Goal: Task Accomplishment & Management: Manage account settings

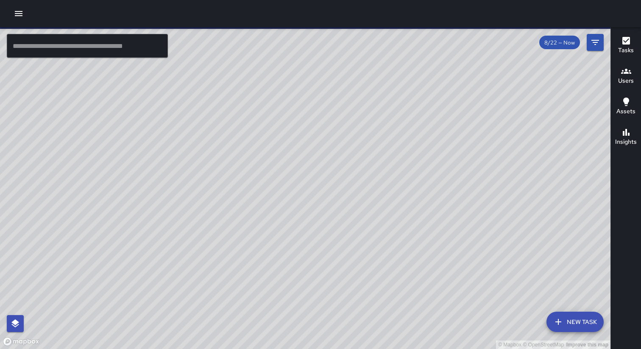
click at [20, 14] on icon "button" at bounding box center [19, 13] width 8 height 5
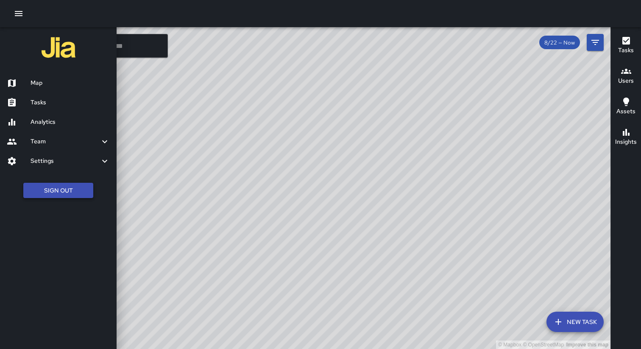
click at [56, 195] on button "Sign Out" at bounding box center [58, 191] width 70 height 16
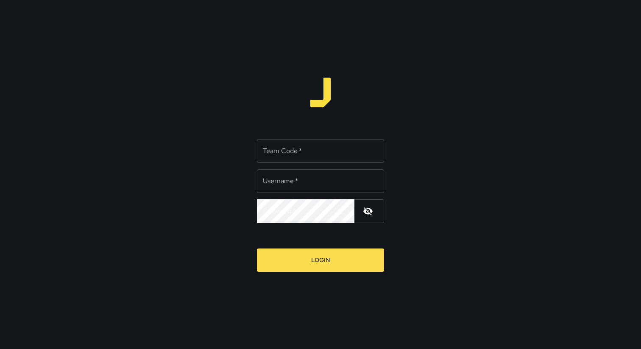
click at [268, 148] on div "Team Code   * Team Code   *" at bounding box center [320, 151] width 127 height 24
type input "****"
type input "**********"
click at [257, 249] on button "Login" at bounding box center [320, 260] width 127 height 23
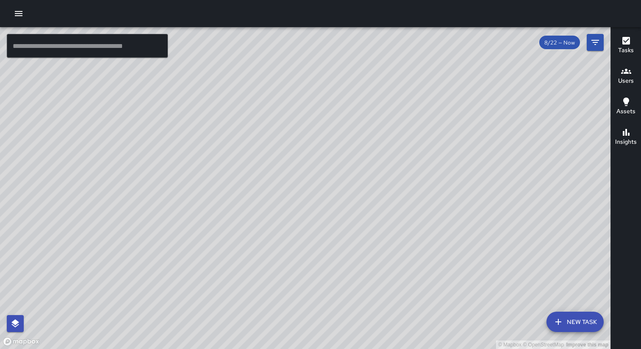
click at [17, 18] on icon "button" at bounding box center [19, 13] width 10 height 10
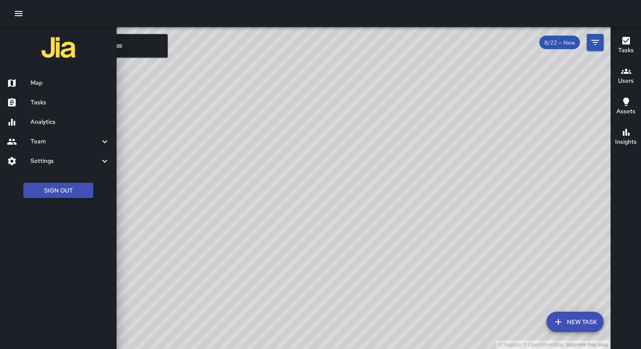
click at [56, 123] on h6 "Analytics" at bounding box center [70, 121] width 79 height 9
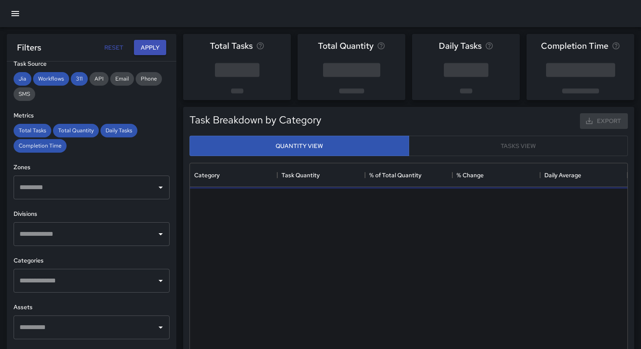
scroll to position [153, 0]
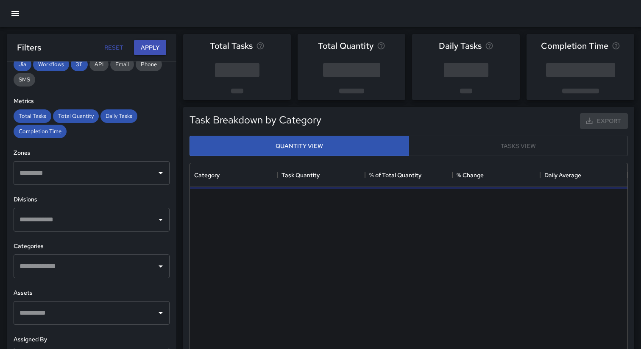
click at [118, 176] on input "text" at bounding box center [85, 173] width 136 height 16
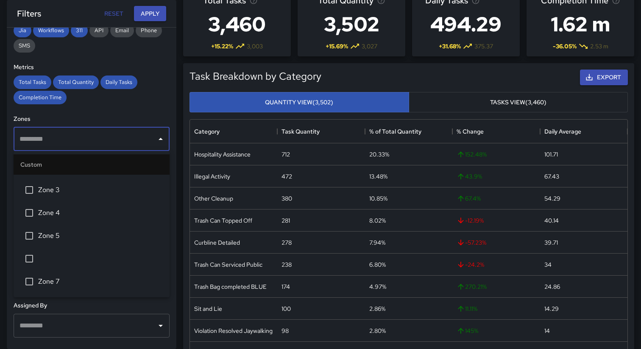
scroll to position [0, 0]
click at [176, 104] on div "**********" at bounding box center [92, 188] width 170 height 321
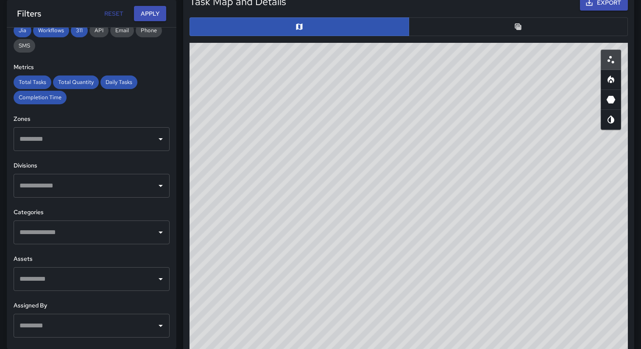
scroll to position [447, 0]
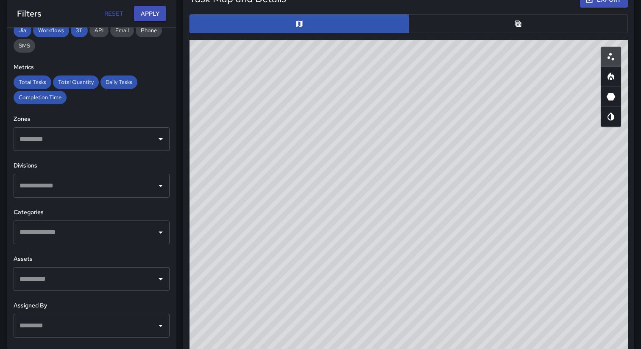
click at [130, 140] on input "text" at bounding box center [85, 139] width 136 height 16
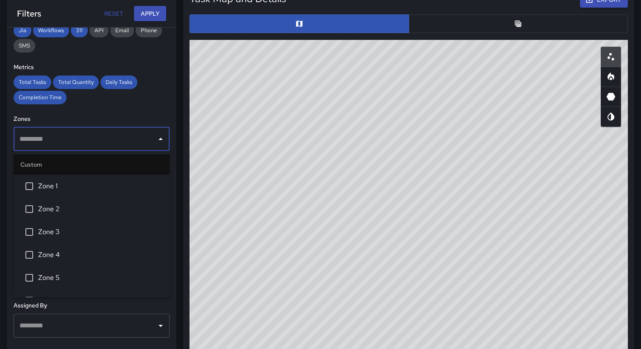
scroll to position [176, 0]
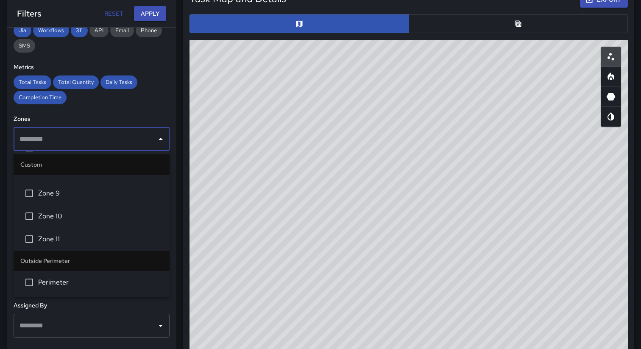
click at [88, 283] on span "Perimeter" at bounding box center [100, 282] width 125 height 10
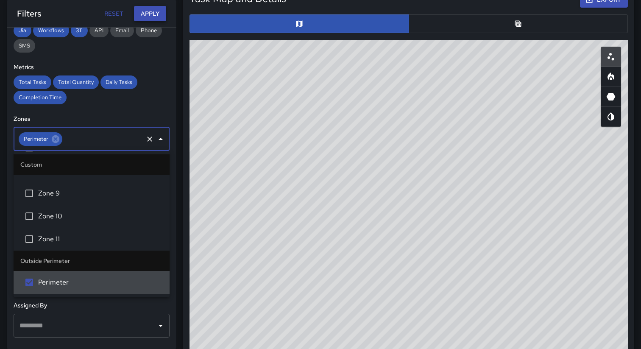
click at [148, 9] on button "Apply" at bounding box center [150, 14] width 32 height 16
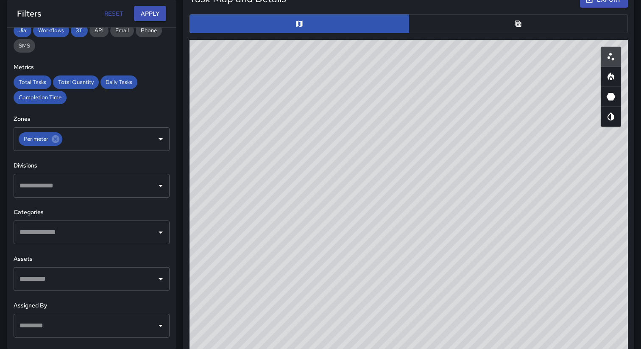
drag, startPoint x: 419, startPoint y: 243, endPoint x: 310, endPoint y: 197, distance: 119.0
click at [310, 197] on div "© Mapbox © OpenStreetMap Improve this map" at bounding box center [409, 209] width 439 height 339
drag, startPoint x: 299, startPoint y: 188, endPoint x: 360, endPoint y: 252, distance: 88.5
click at [360, 251] on div "© Mapbox © OpenStreetMap Improve this map" at bounding box center [409, 209] width 439 height 339
click at [54, 142] on icon at bounding box center [56, 139] width 8 height 8
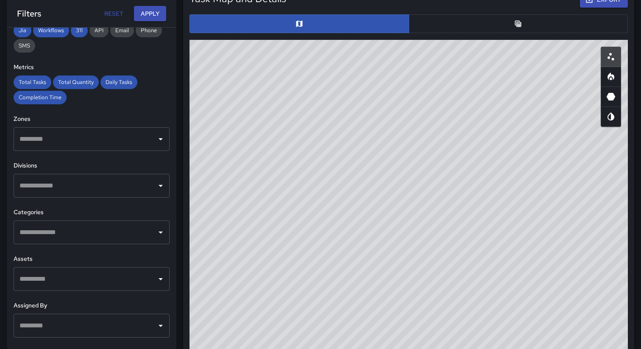
click at [137, 139] on input "text" at bounding box center [85, 139] width 136 height 16
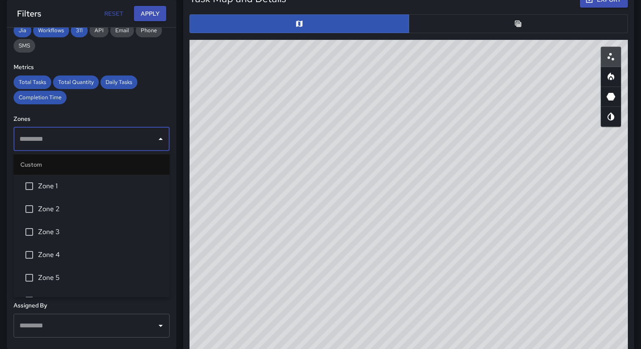
click at [102, 193] on li "Zone 1" at bounding box center [92, 186] width 156 height 23
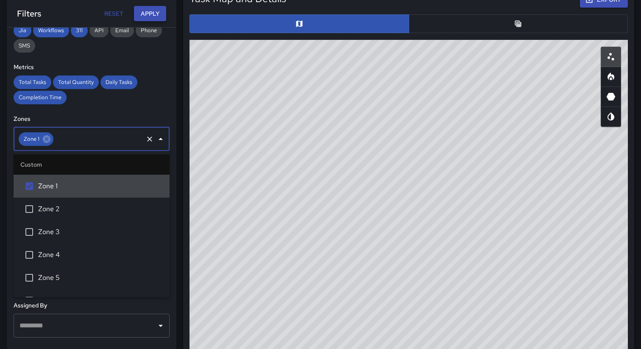
click at [147, 14] on button "Apply" at bounding box center [150, 14] width 32 height 16
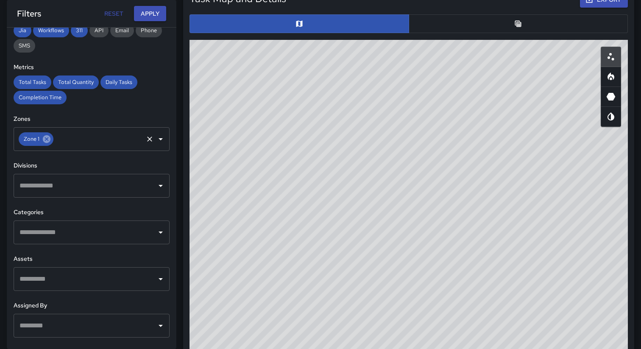
click at [46, 139] on icon at bounding box center [46, 138] width 9 height 9
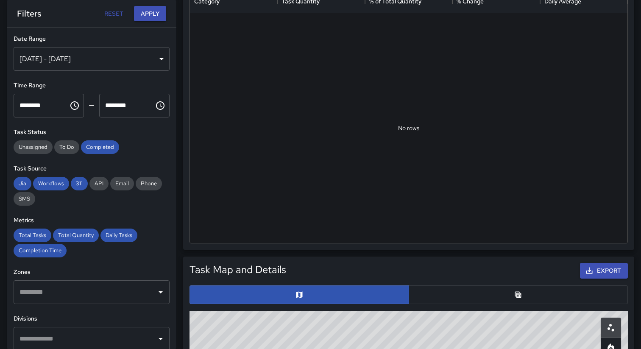
scroll to position [0, 0]
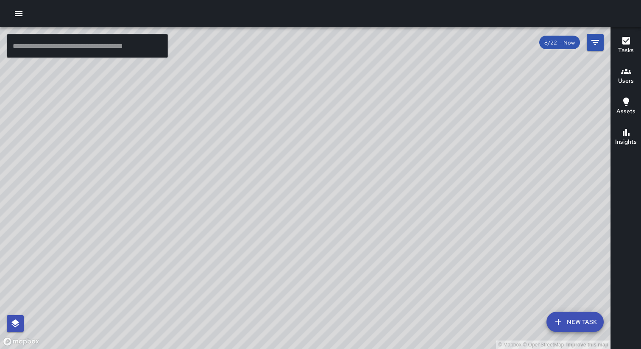
click at [15, 16] on icon "button" at bounding box center [19, 13] width 8 height 5
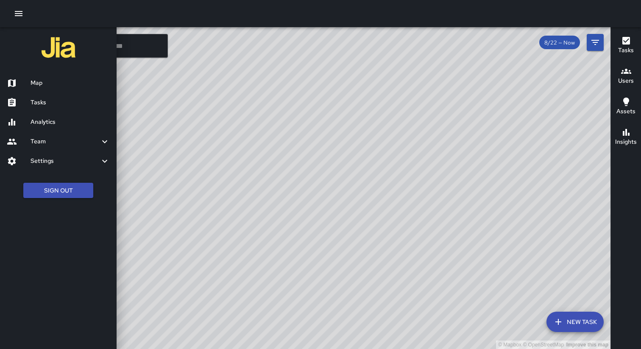
click at [57, 138] on h6 "Team" at bounding box center [65, 141] width 69 height 9
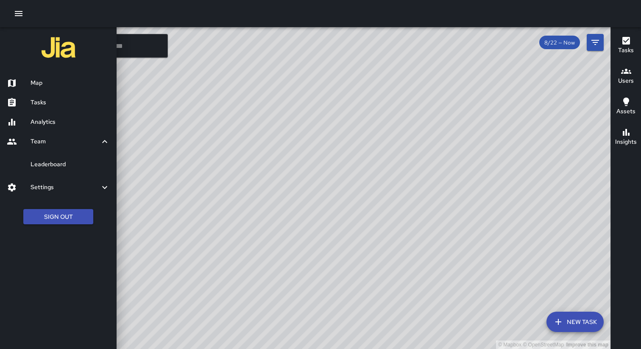
click at [67, 184] on h6 "Settings" at bounding box center [65, 187] width 69 height 9
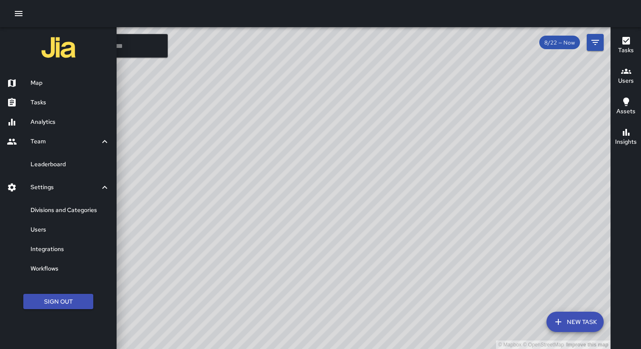
click at [75, 228] on h6 "Users" at bounding box center [70, 229] width 79 height 9
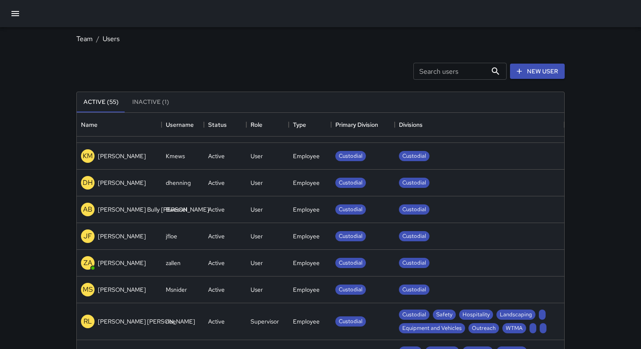
scroll to position [261, 0]
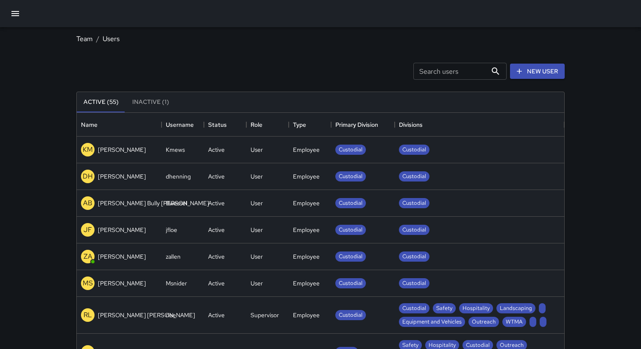
click at [429, 70] on div "Search users Search users" at bounding box center [460, 71] width 93 height 17
type input "**"
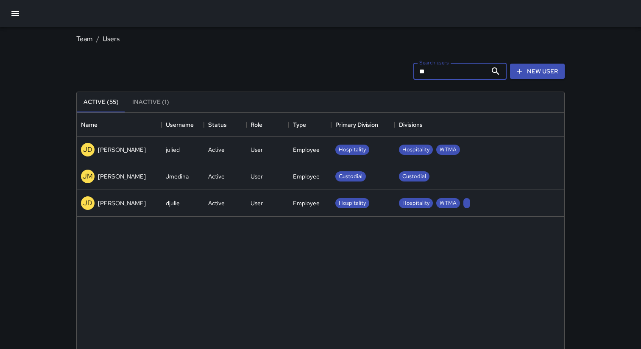
scroll to position [0, 0]
click at [271, 153] on div "User" at bounding box center [267, 150] width 42 height 27
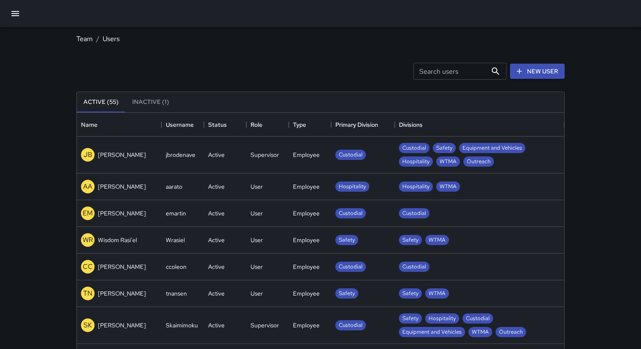
scroll to position [382, 488]
click at [425, 72] on div "Search users Search users" at bounding box center [460, 71] width 93 height 17
type input "***"
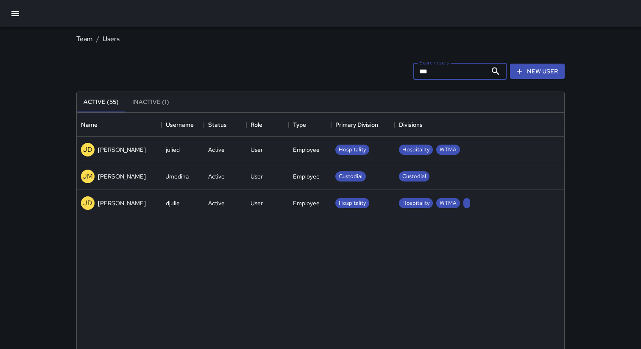
click at [145, 204] on div "JD Julie Denmon" at bounding box center [119, 203] width 85 height 27
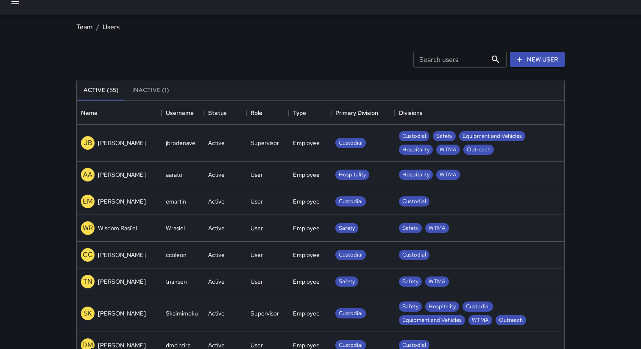
scroll to position [12, 0]
click at [424, 59] on input "Search users" at bounding box center [451, 58] width 74 height 17
type input "****"
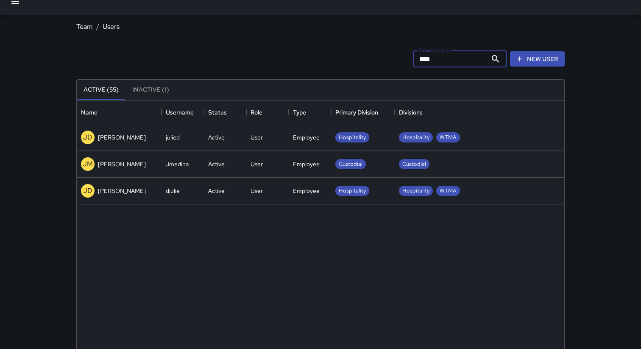
click at [240, 185] on div "Active" at bounding box center [225, 191] width 42 height 27
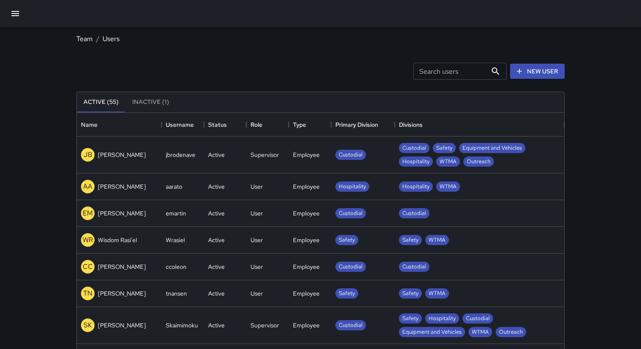
scroll to position [382, 488]
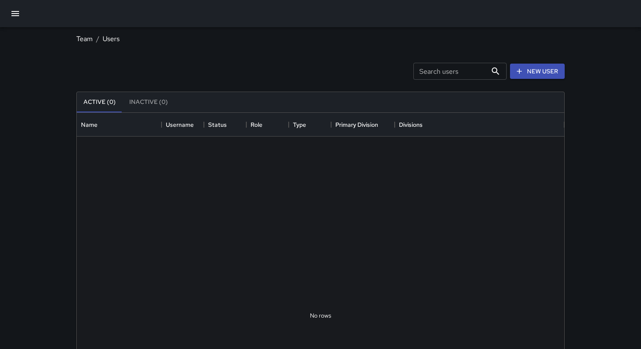
scroll to position [382, 488]
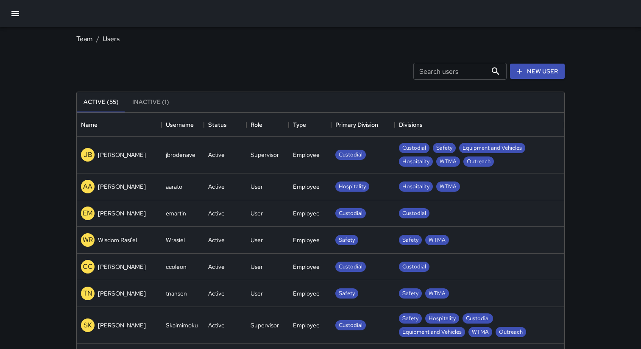
click at [425, 71] on div "Search users Search users" at bounding box center [460, 71] width 93 height 17
type input "****"
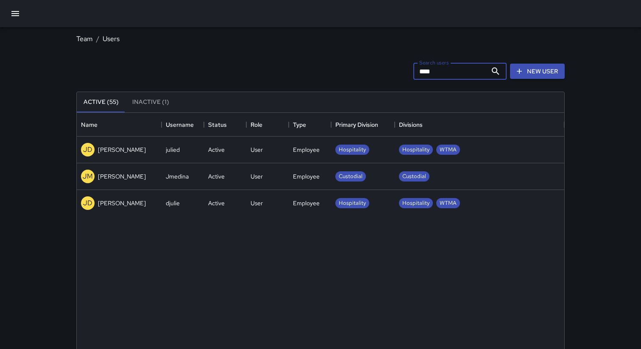
click at [229, 208] on div "Active" at bounding box center [225, 203] width 42 height 27
